Goal: Task Accomplishment & Management: Use online tool/utility

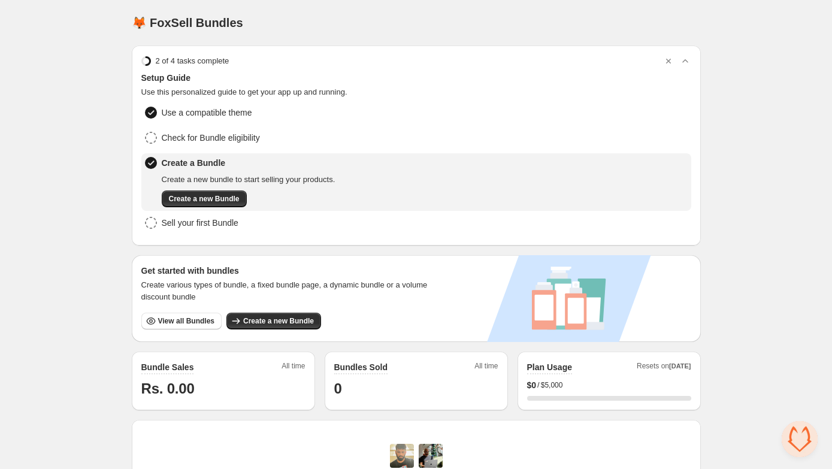
scroll to position [322, 0]
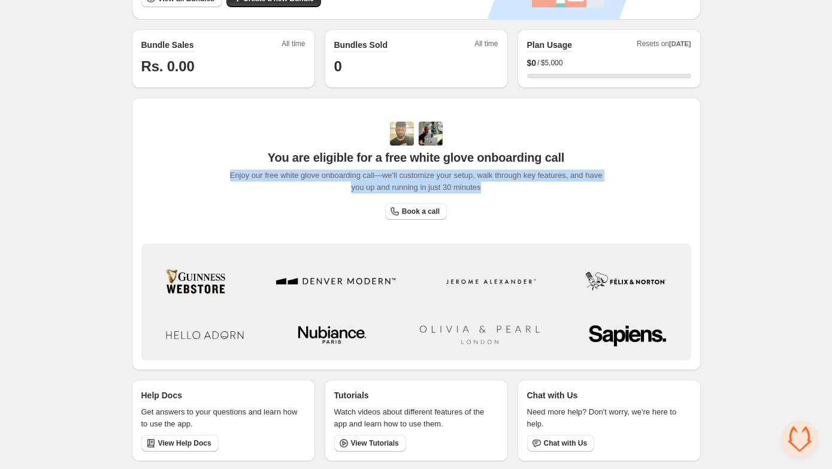
drag, startPoint x: 229, startPoint y: 174, endPoint x: 503, endPoint y: 196, distance: 275.3
click at [503, 196] on div "You are eligible for a free white glove onboarding call Enjoy our free white gl…" at bounding box center [416, 171] width 385 height 98
copy span "Enjoy our free white glove onboarding call—we'll customize your setup, walk thr…"
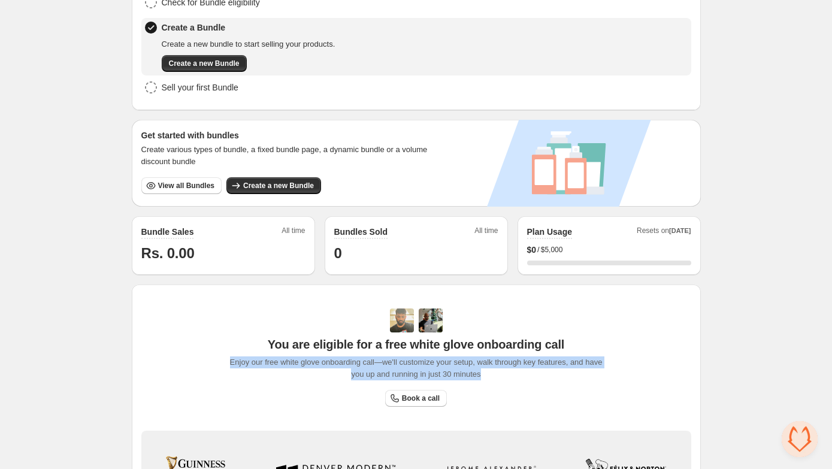
scroll to position [0, 0]
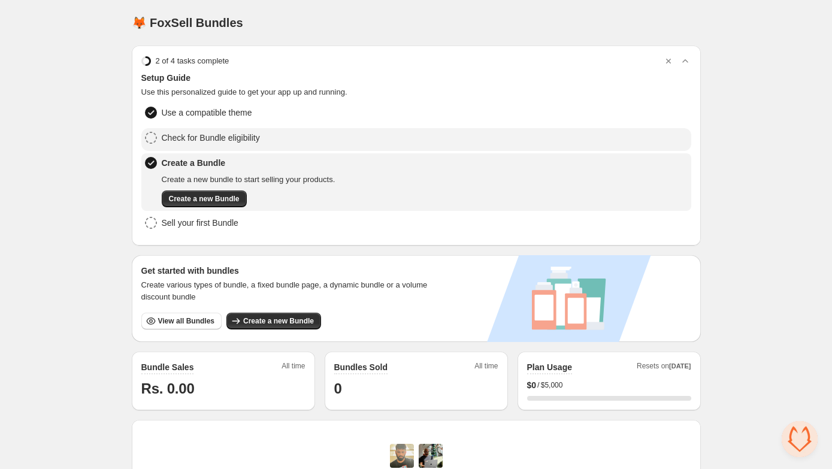
click at [222, 133] on span "Check for Bundle eligibility" at bounding box center [211, 138] width 98 height 12
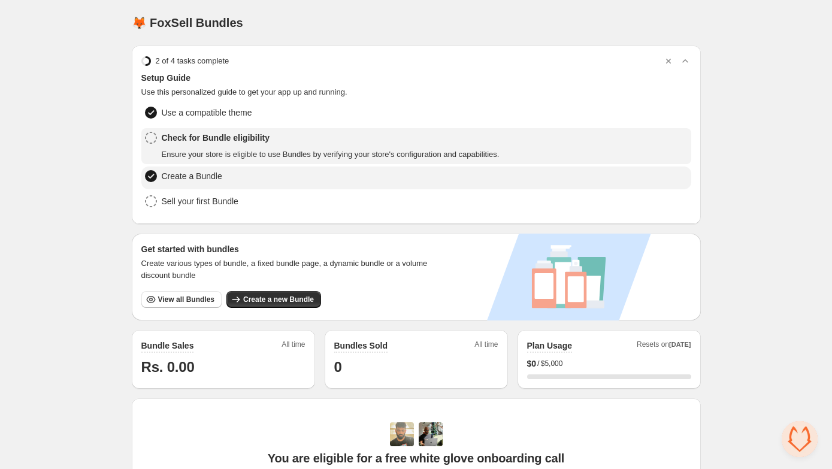
click at [204, 173] on span "Create a Bundle" at bounding box center [192, 176] width 61 height 12
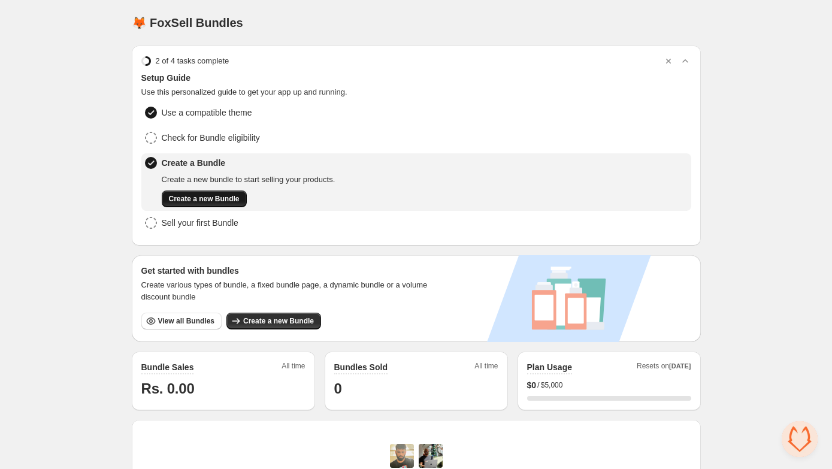
click at [227, 195] on span "Create a new Bundle" at bounding box center [204, 199] width 71 height 10
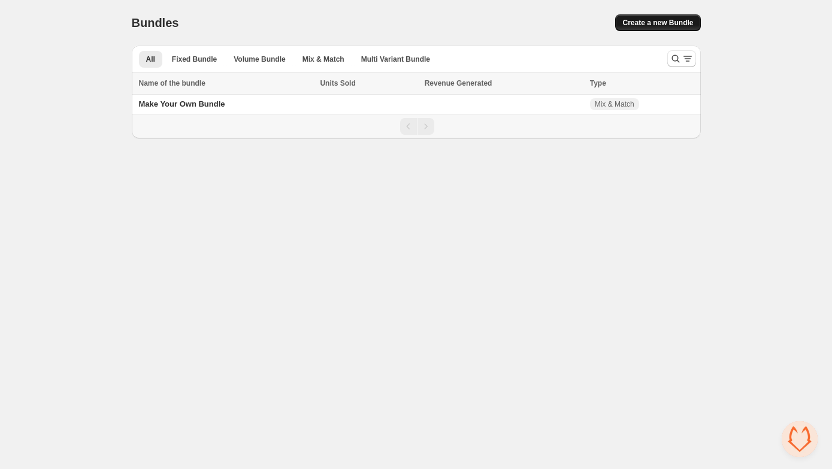
click at [653, 24] on span "Create a new Bundle" at bounding box center [658, 23] width 71 height 10
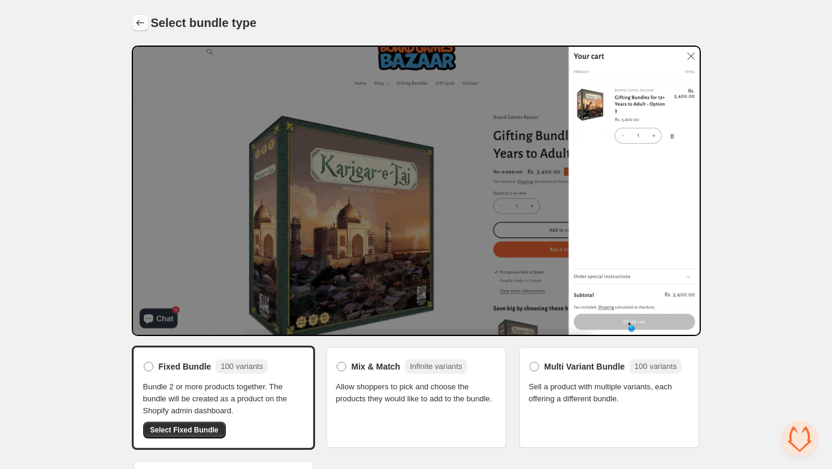
click at [137, 24] on icon "Back" at bounding box center [140, 23] width 8 height 6
